Goal: Use online tool/utility: Utilize a website feature to perform a specific function

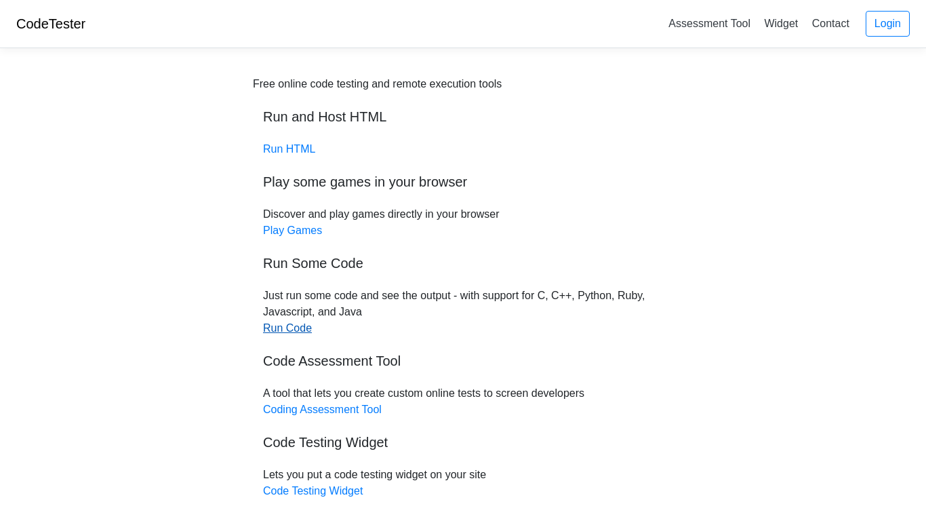
click at [296, 325] on link "Run Code" at bounding box center [287, 328] width 49 height 12
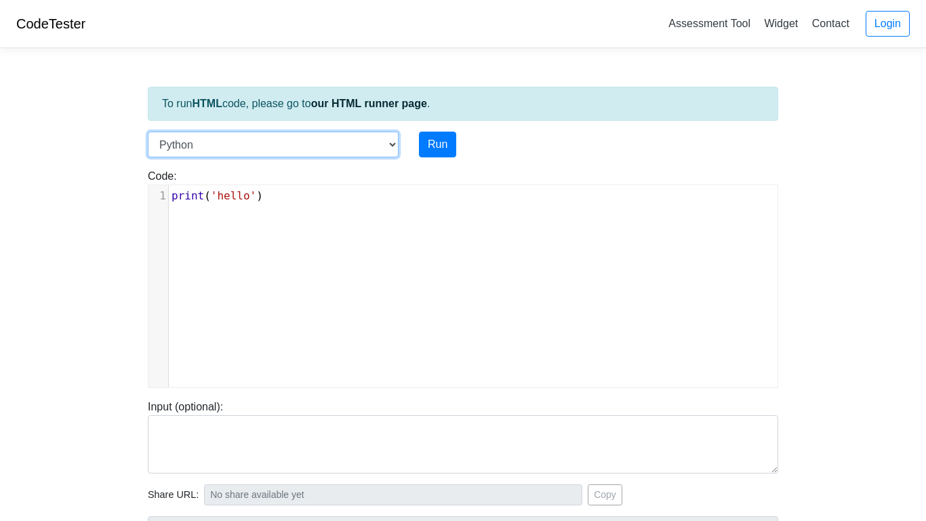
click at [393, 150] on select "C C++ Go Java Javascript Python Ruby" at bounding box center [273, 145] width 251 height 26
select select "cpp"
click at [148, 132] on select "C C++ Go Java Javascript Python Ruby" at bounding box center [273, 145] width 251 height 26
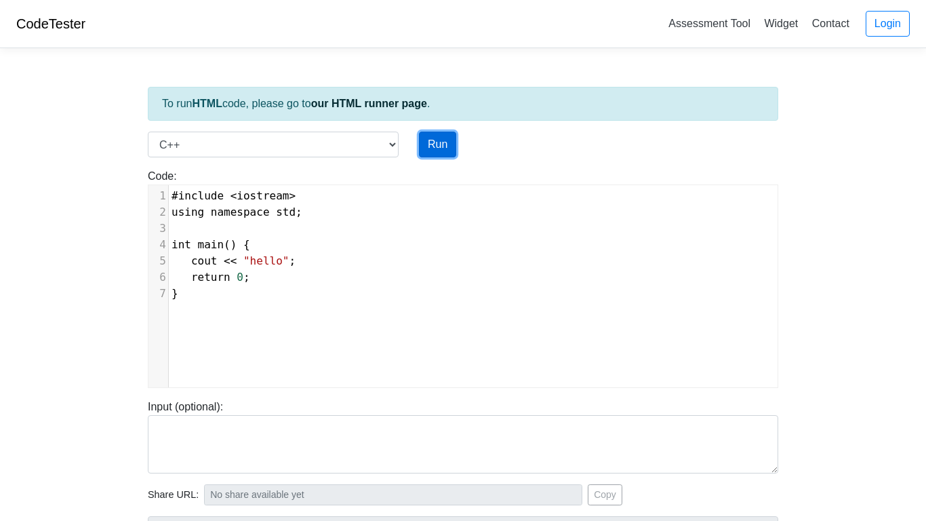
click at [438, 145] on button "Run" at bounding box center [437, 145] width 37 height 26
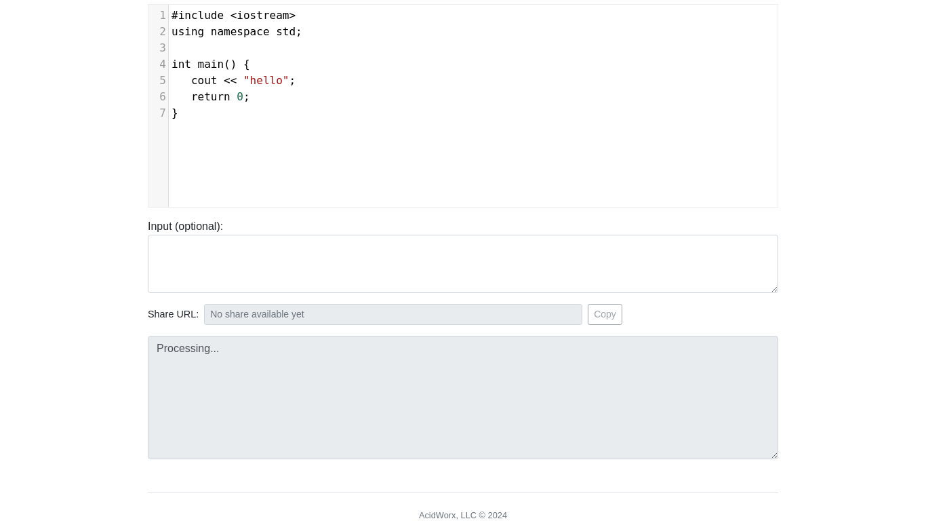
scroll to position [235, 0]
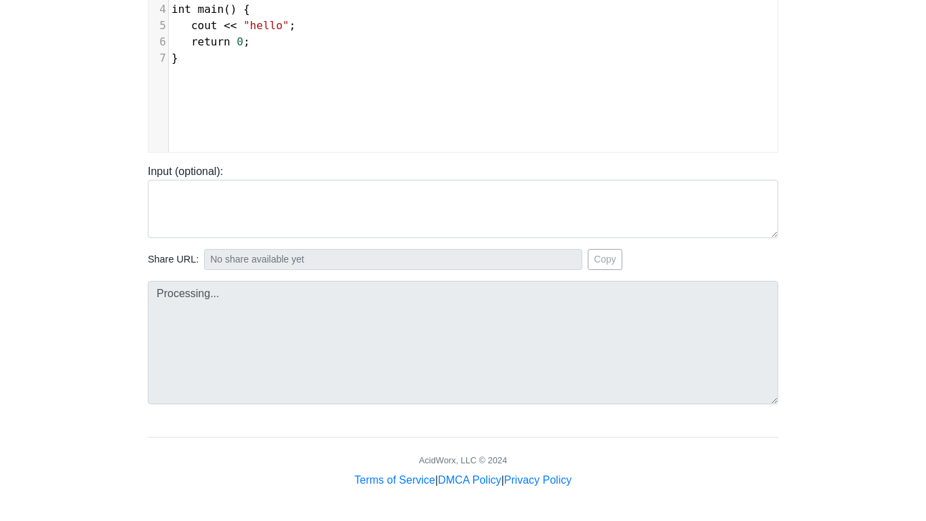
type input "[URL][DOMAIN_NAME]"
type textarea "Stdout: hello"
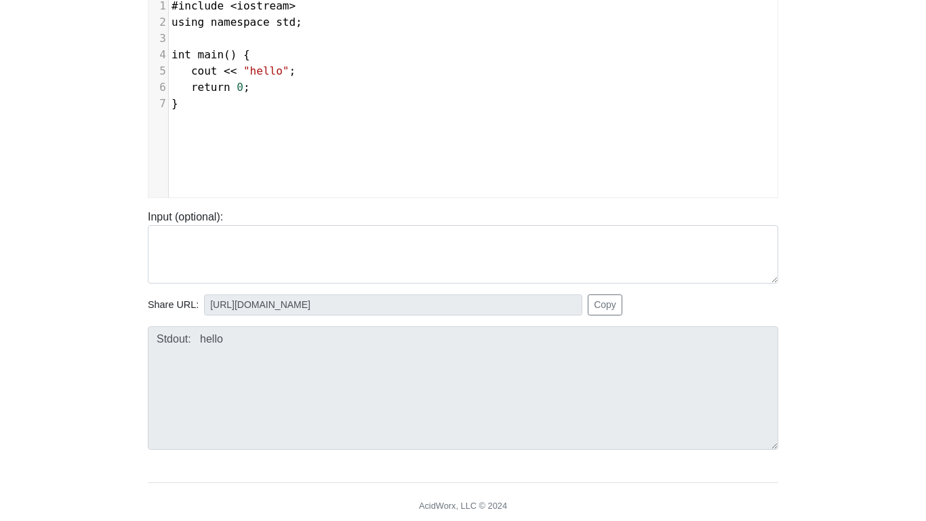
scroll to position [0, 0]
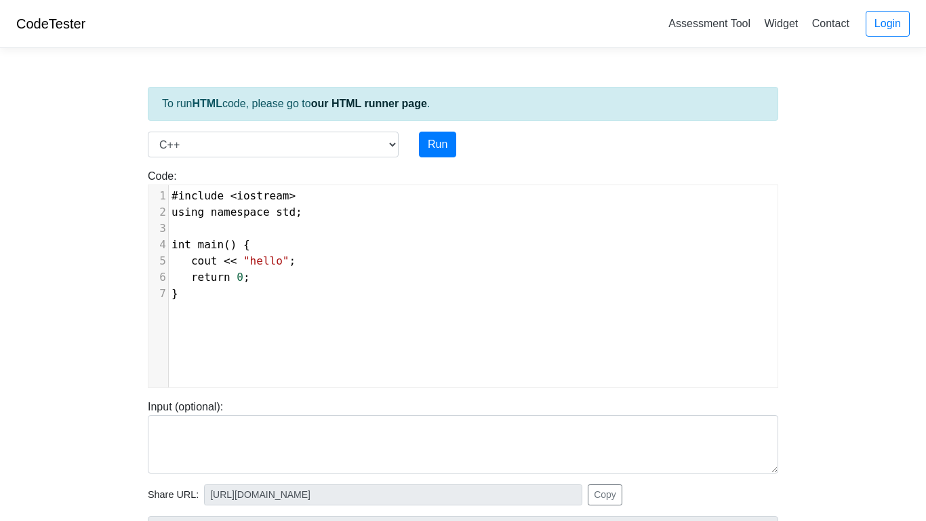
click at [294, 216] on span "std" at bounding box center [286, 212] width 20 height 13
type textarea "udent"
type textarea "t"
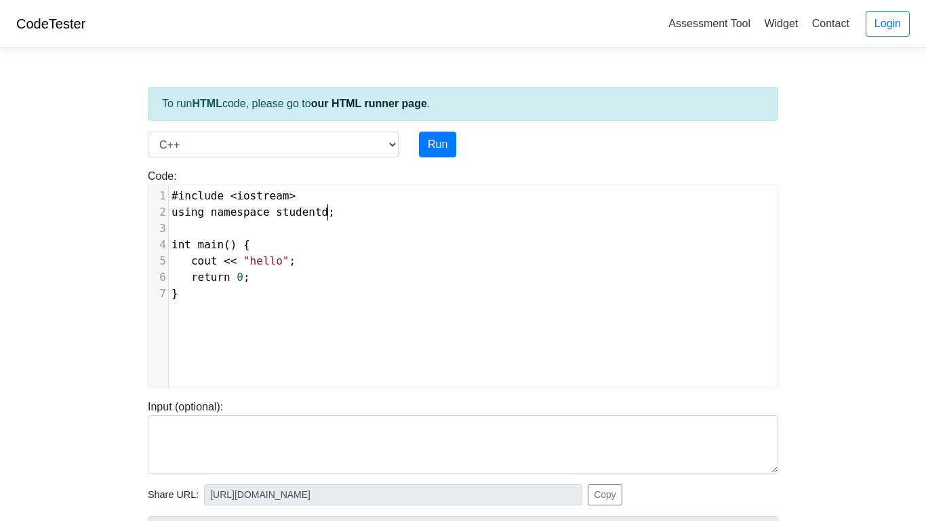
scroll to position [5, 7]
click at [450, 144] on button "Run" at bounding box center [437, 145] width 37 height 26
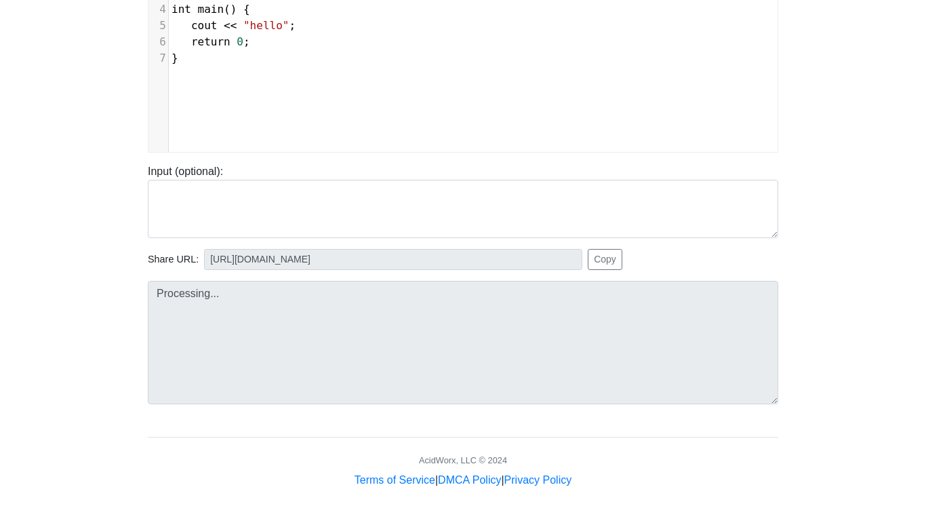
type input "[URL][DOMAIN_NAME]"
type textarea "Submission status: Compilation Error Compile Output: main.cpp:2:17: error: ‘stu…"
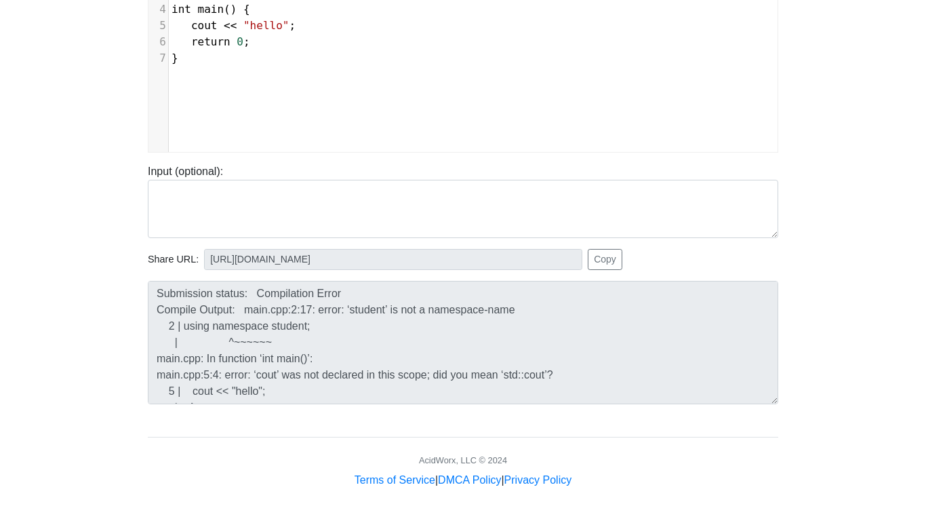
scroll to position [0, 0]
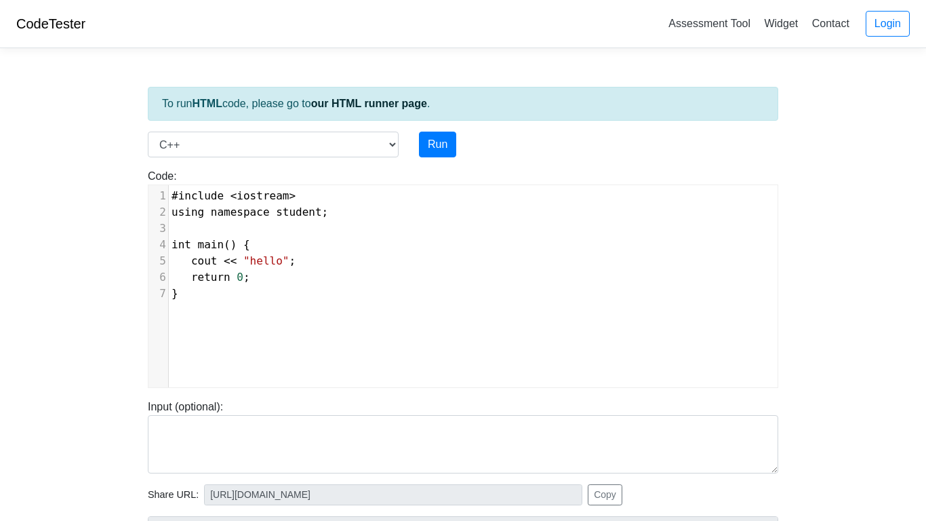
click at [321, 212] on span "student" at bounding box center [298, 212] width 45 height 13
type textarea "d"
click at [435, 136] on button "Run" at bounding box center [437, 145] width 37 height 26
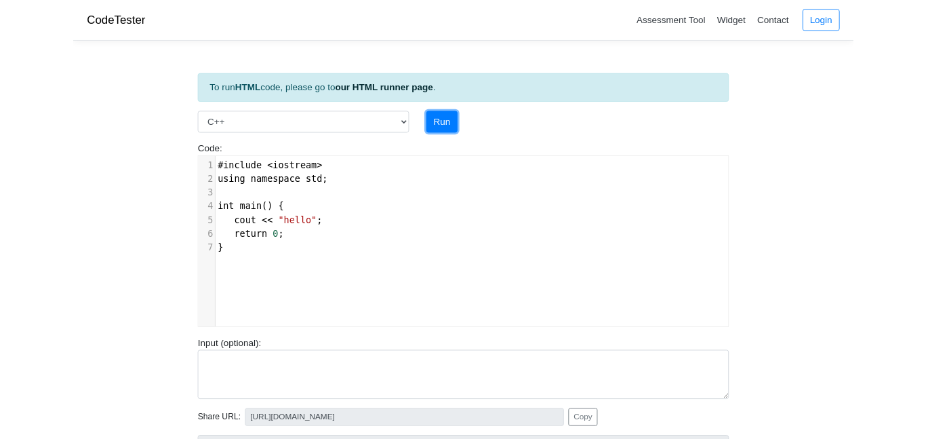
scroll to position [235, 0]
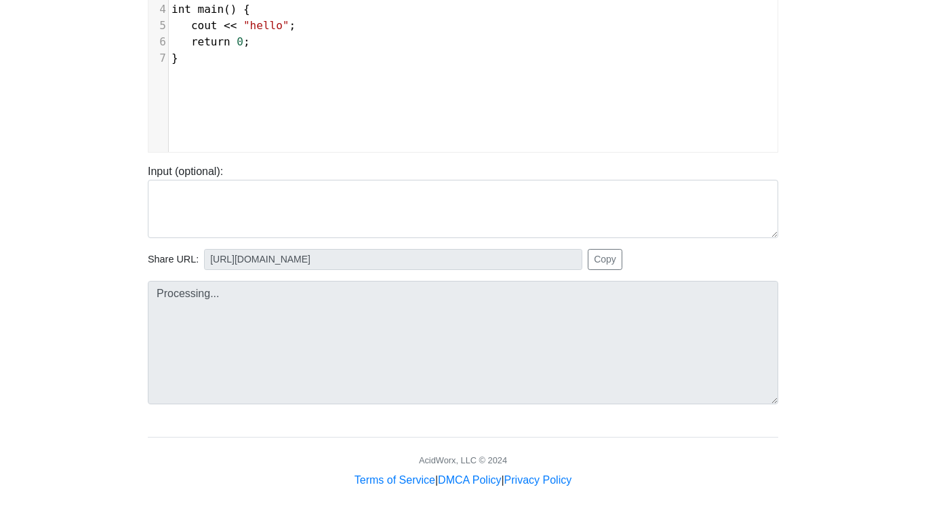
type input "[URL][DOMAIN_NAME]"
type textarea "Stdout: hello"
